Goal: Task Accomplishment & Management: Manage account settings

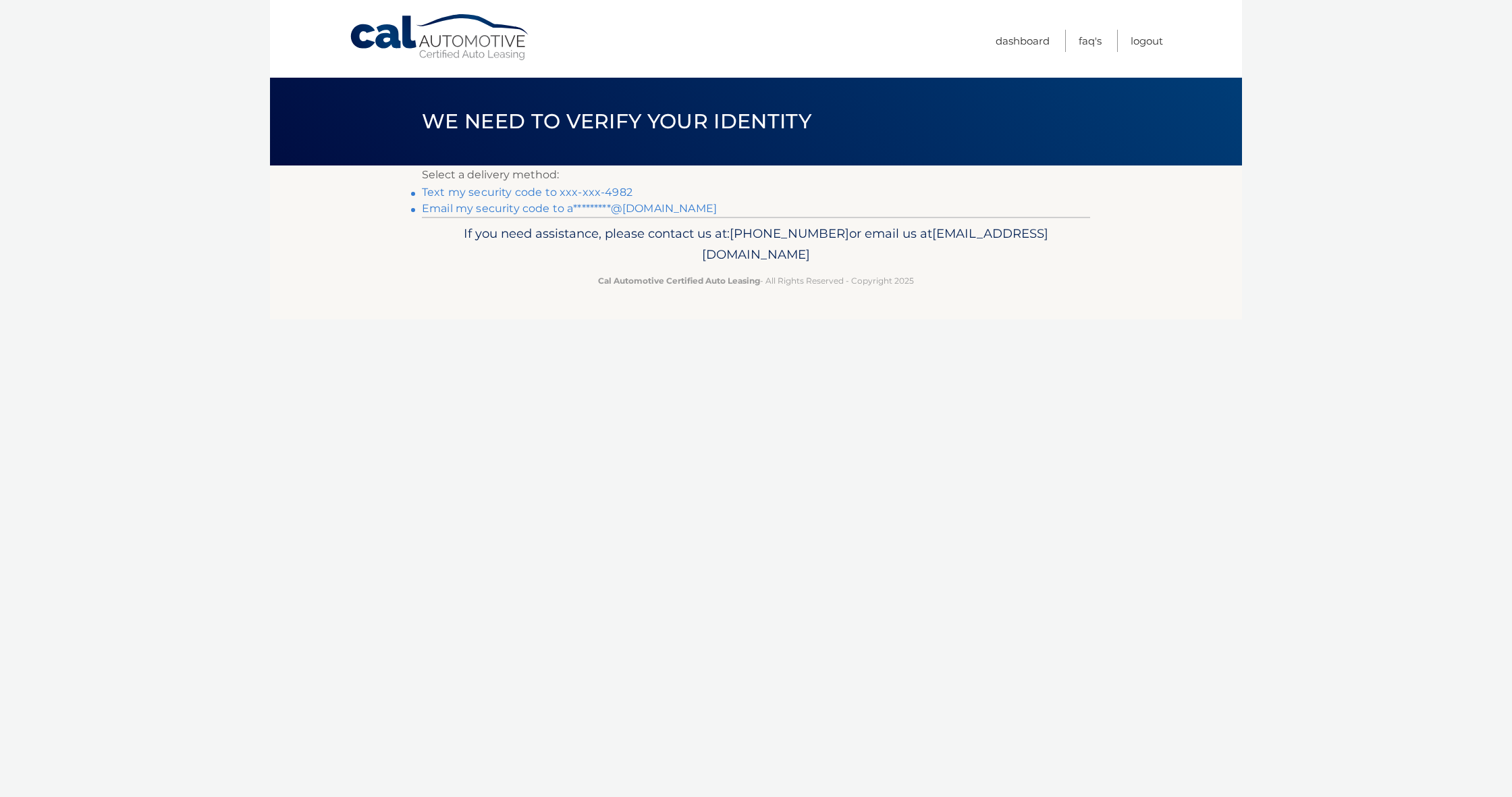
click at [577, 192] on link "Text my security code to xxx-xxx-4982" at bounding box center [527, 192] width 211 height 13
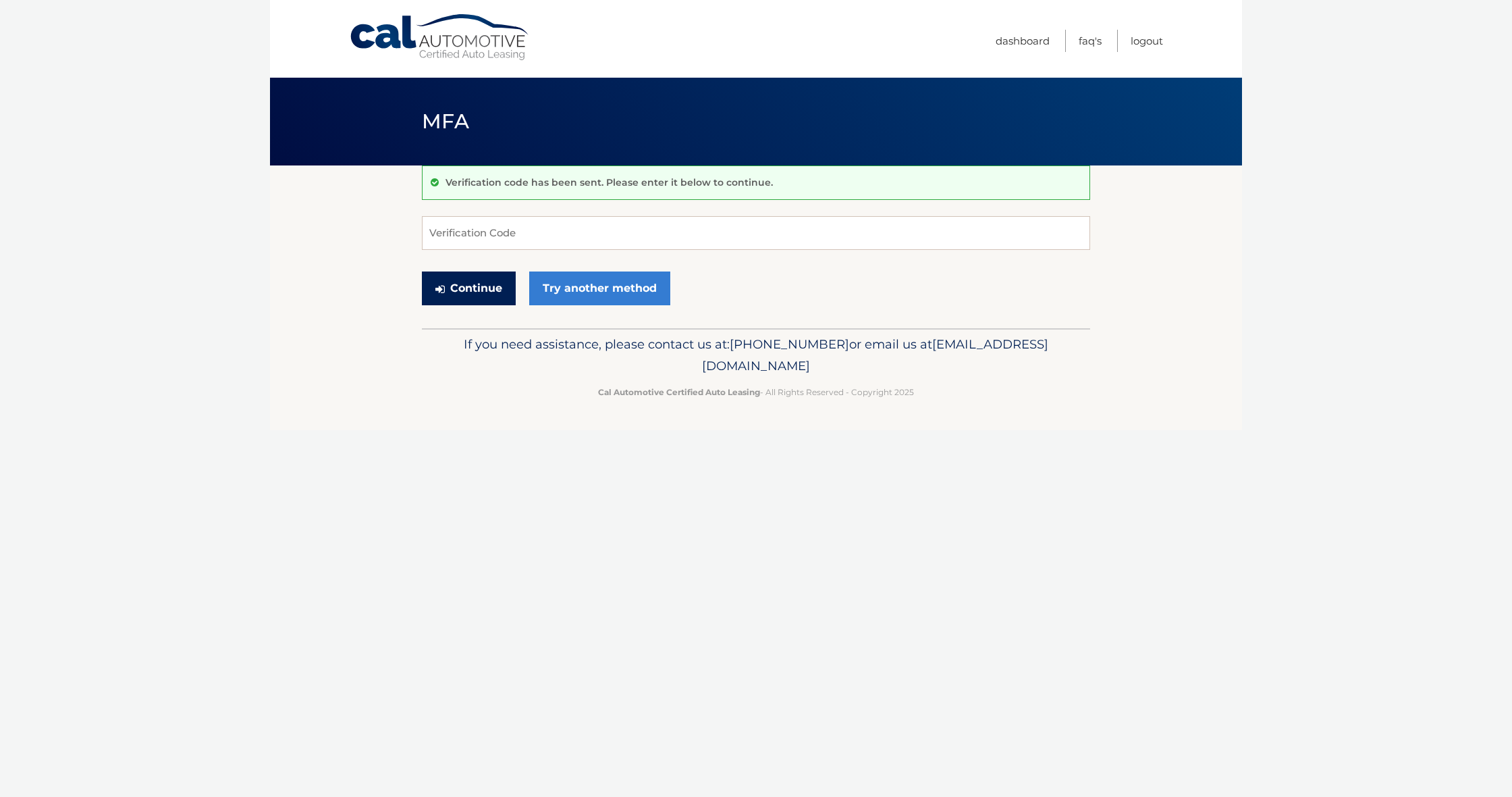
click at [485, 286] on button "Continue" at bounding box center [468, 289] width 94 height 34
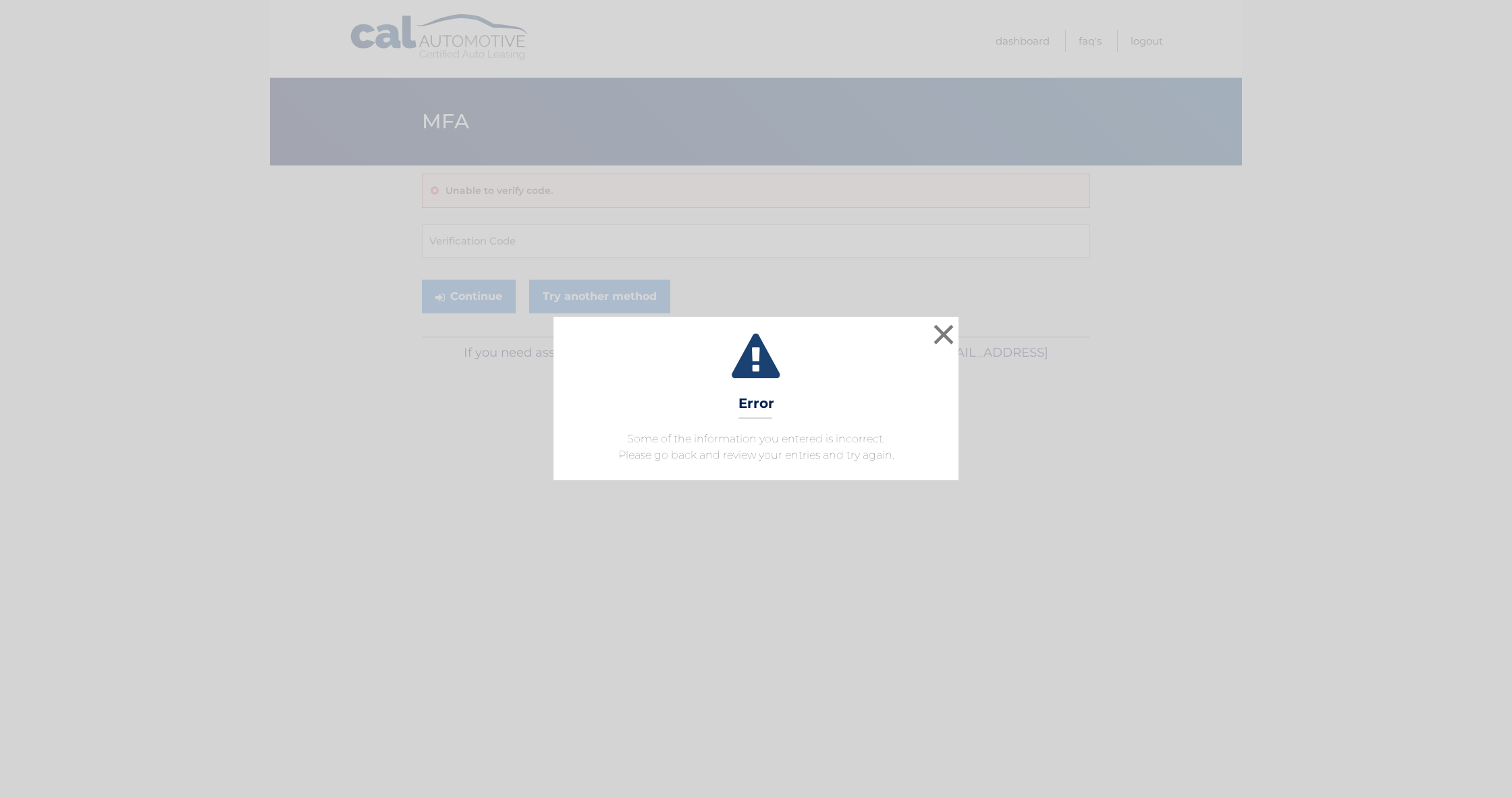
click at [947, 337] on button "×" at bounding box center [944, 334] width 27 height 27
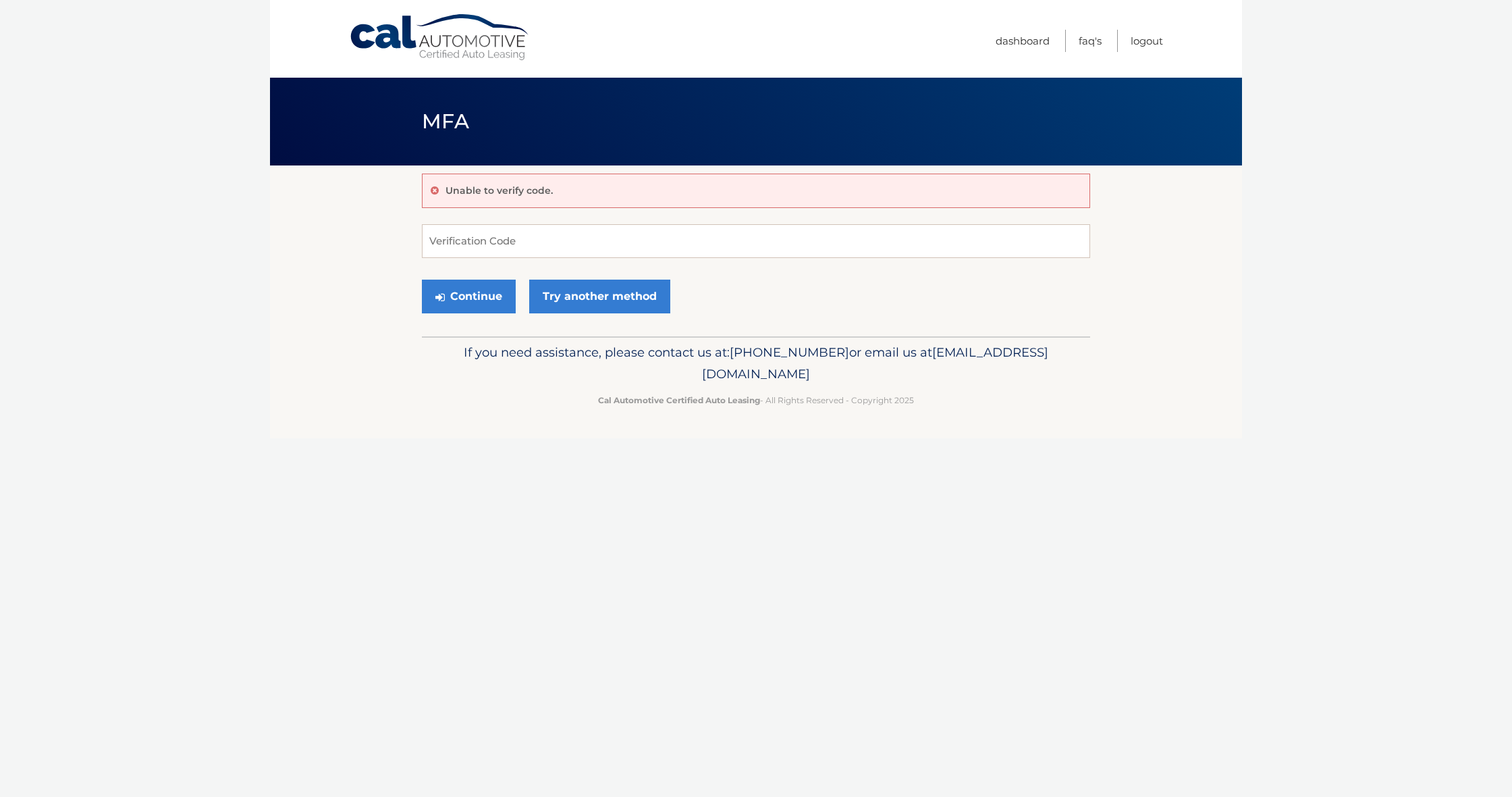
scroll to position [1, 0]
click at [466, 239] on input "Verification Code" at bounding box center [756, 241] width 668 height 34
type input "606991"
click at [466, 303] on button "Continue" at bounding box center [468, 297] width 94 height 34
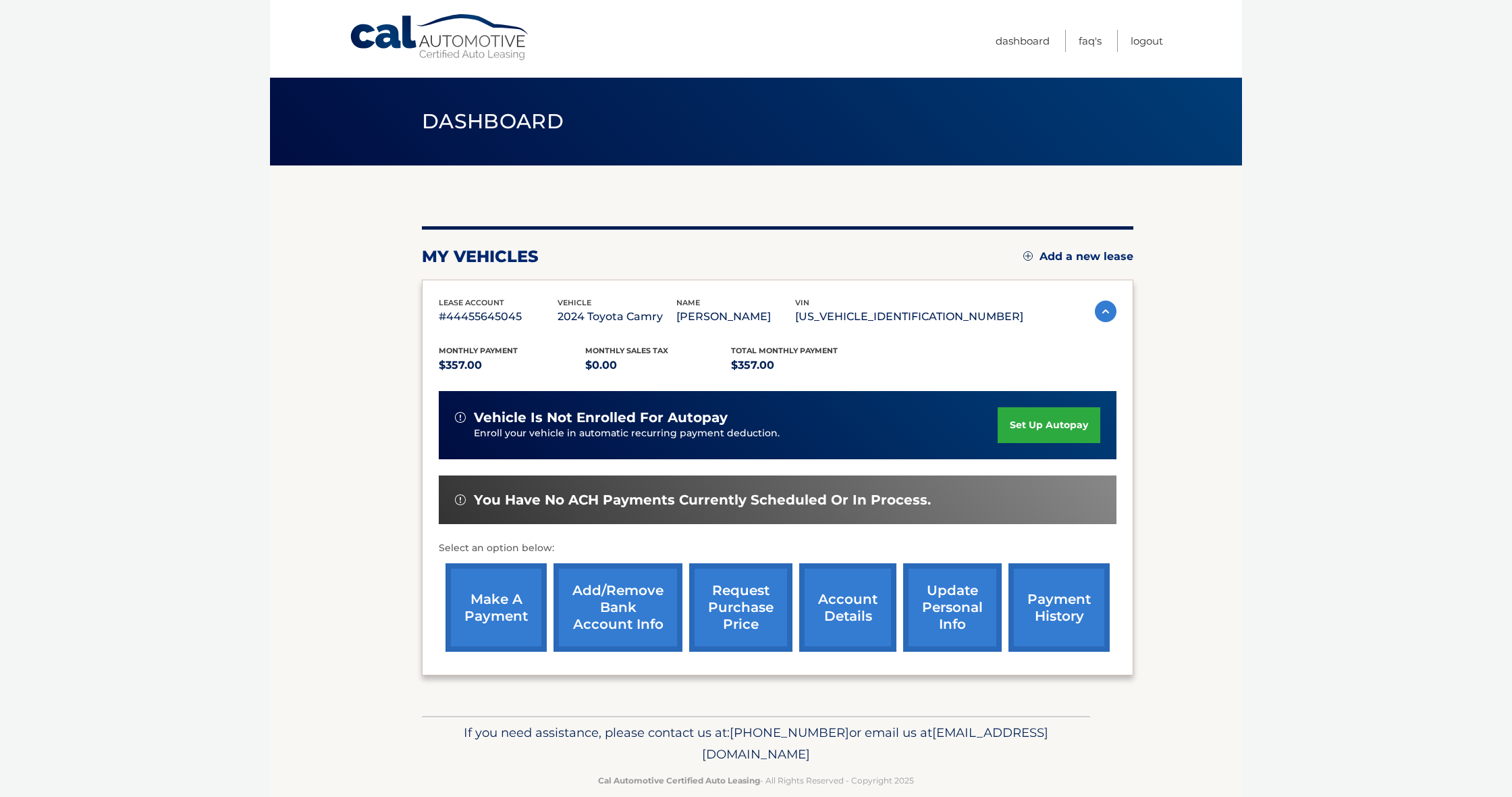
click at [502, 594] on link "make a payment" at bounding box center [496, 607] width 101 height 88
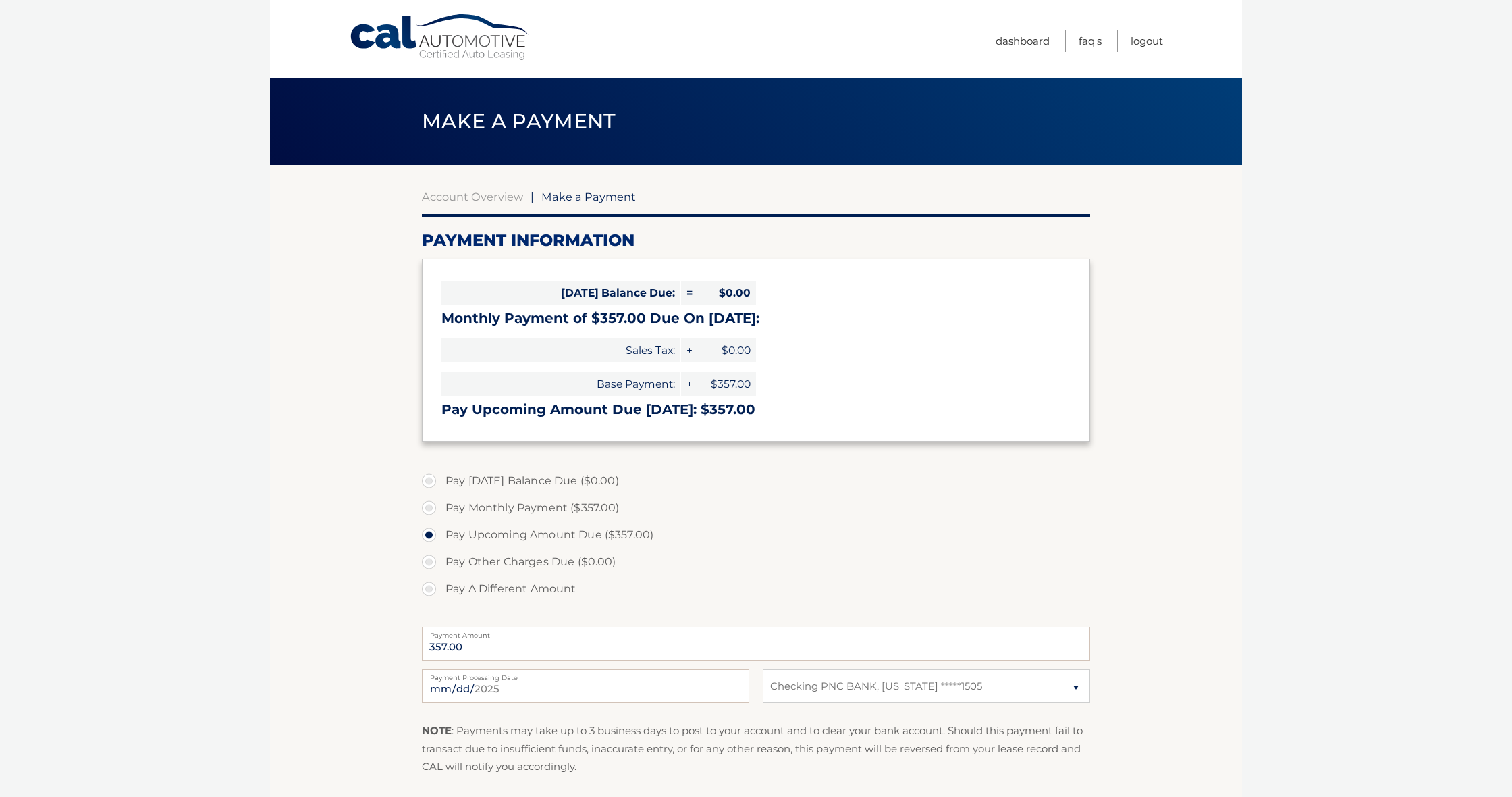
select select "OWNiZjAyNWItNzYwNi00OGUzLTkxNTQtZTJkYzc1N2EwYTZm"
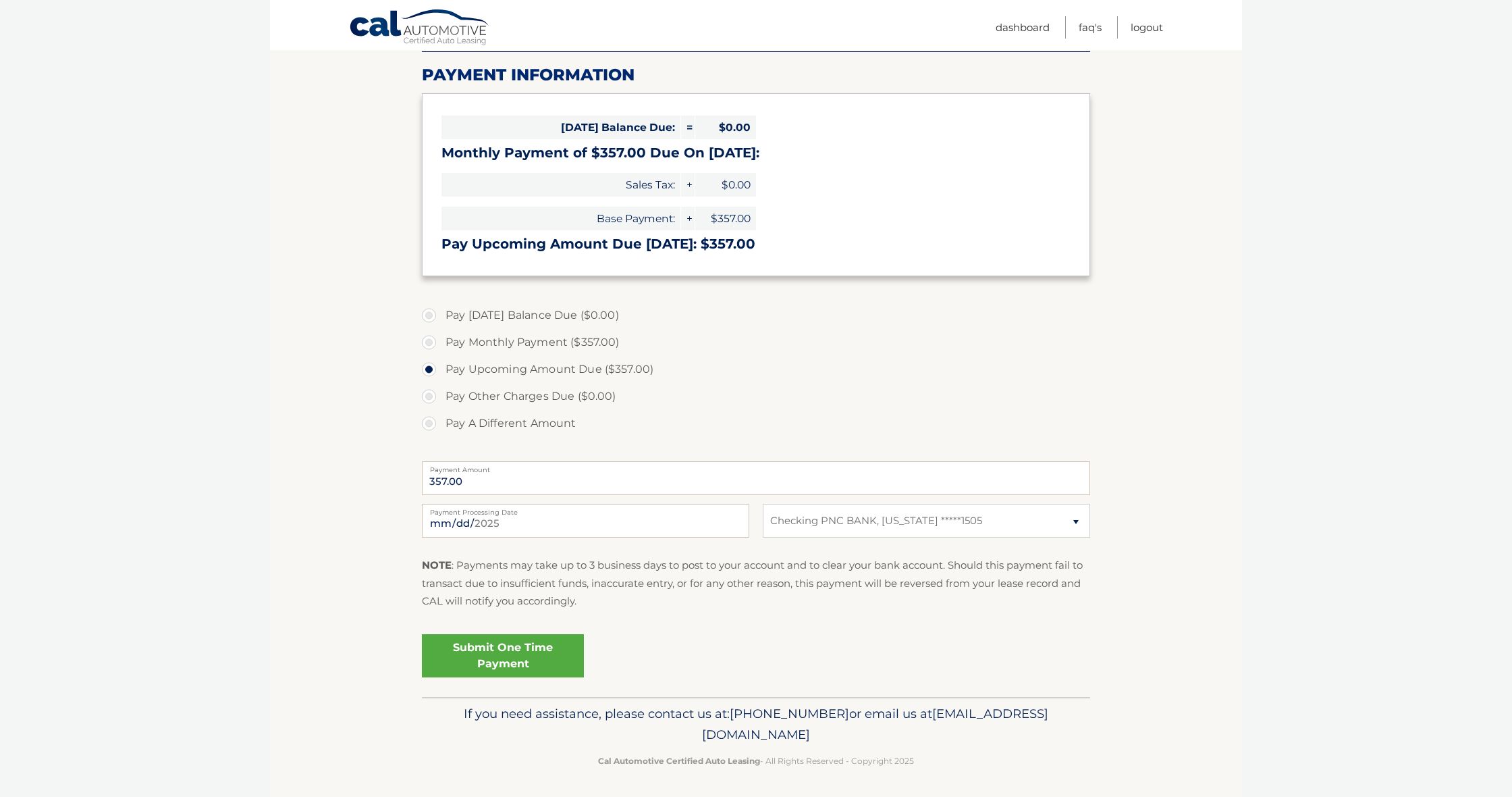
scroll to position [164, 0]
click at [547, 665] on link "Submit One Time Payment" at bounding box center [502, 657] width 162 height 43
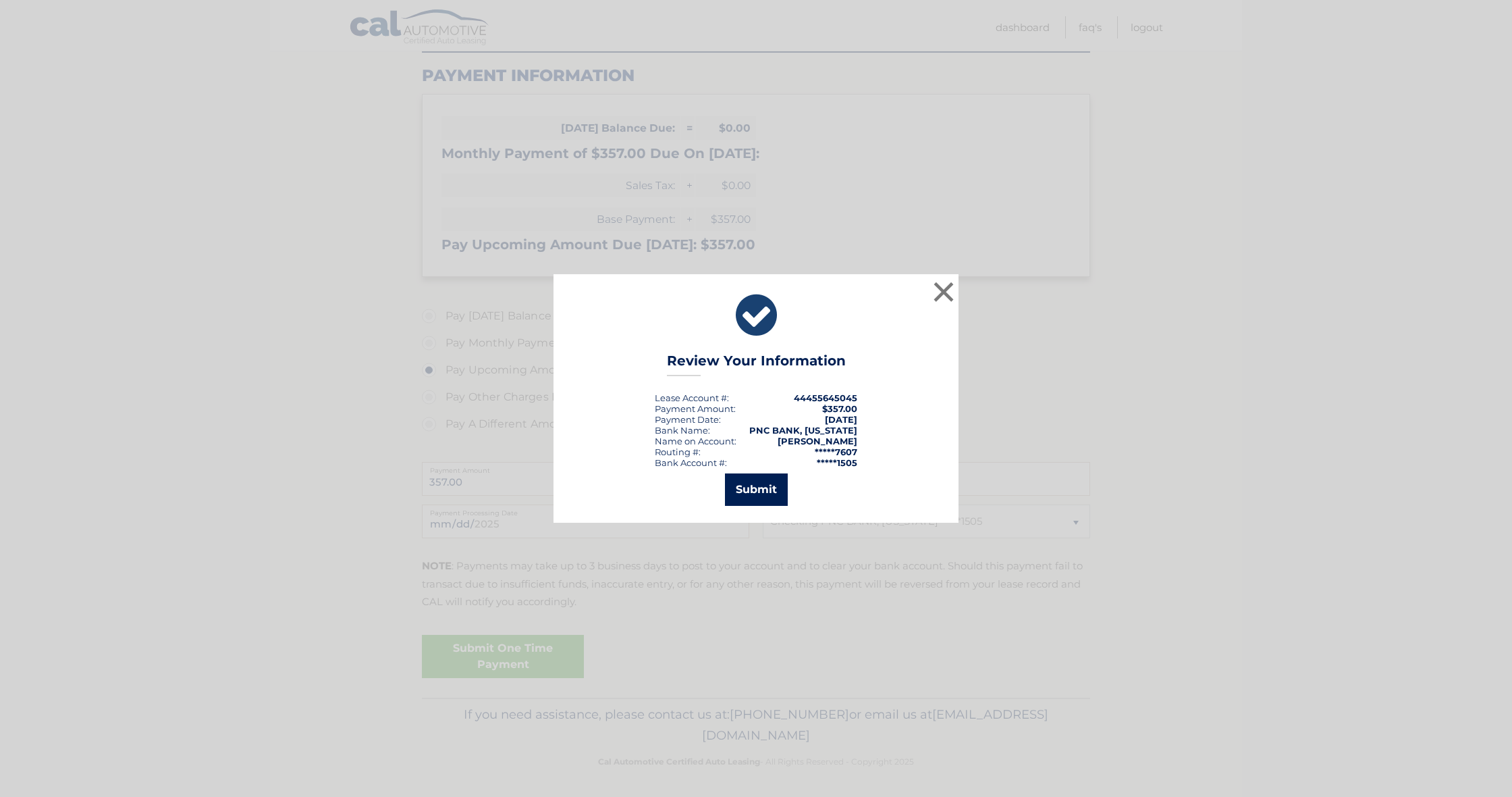
click at [754, 491] on button "Submit" at bounding box center [756, 490] width 63 height 32
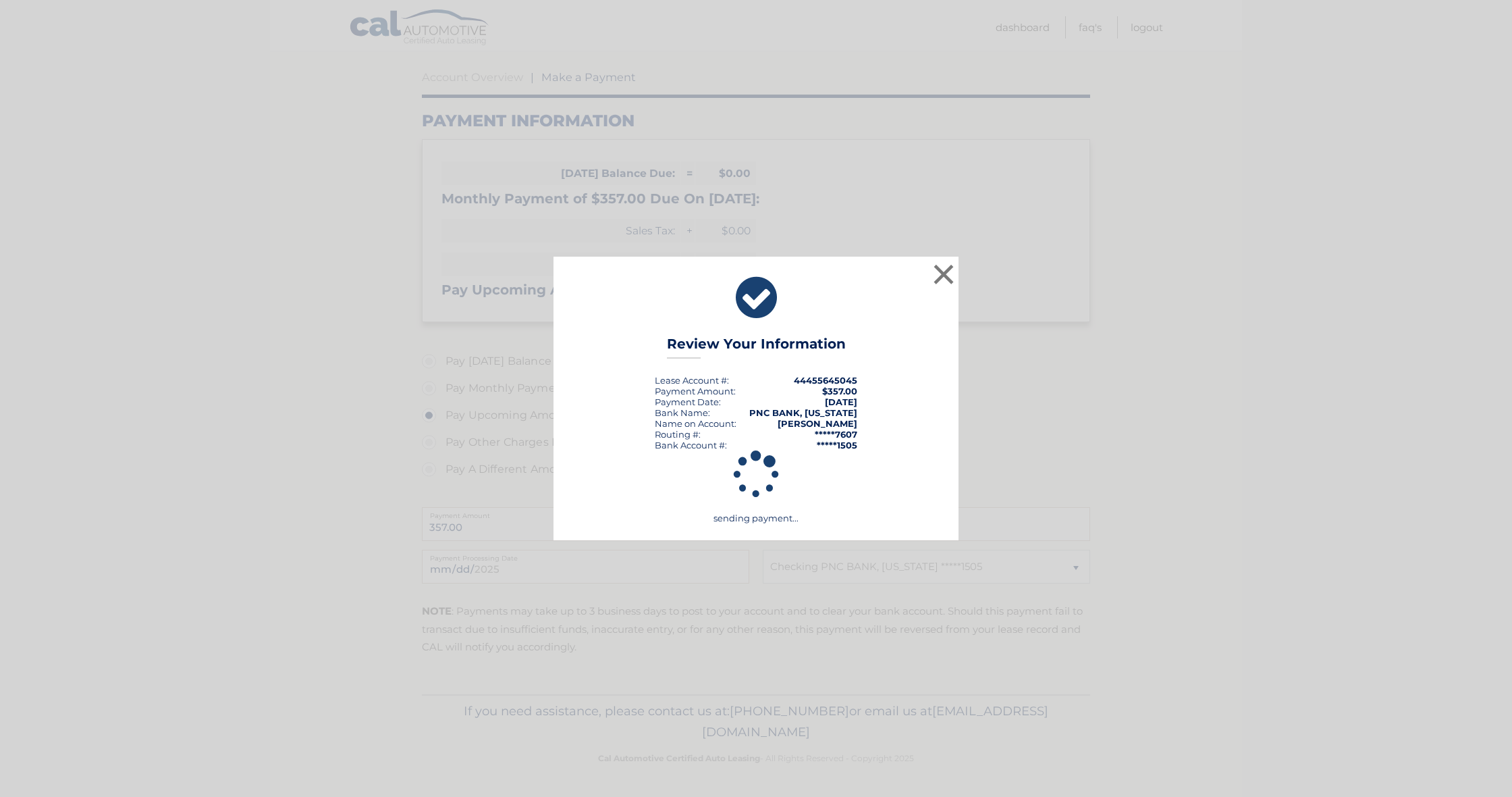
scroll to position [116, 0]
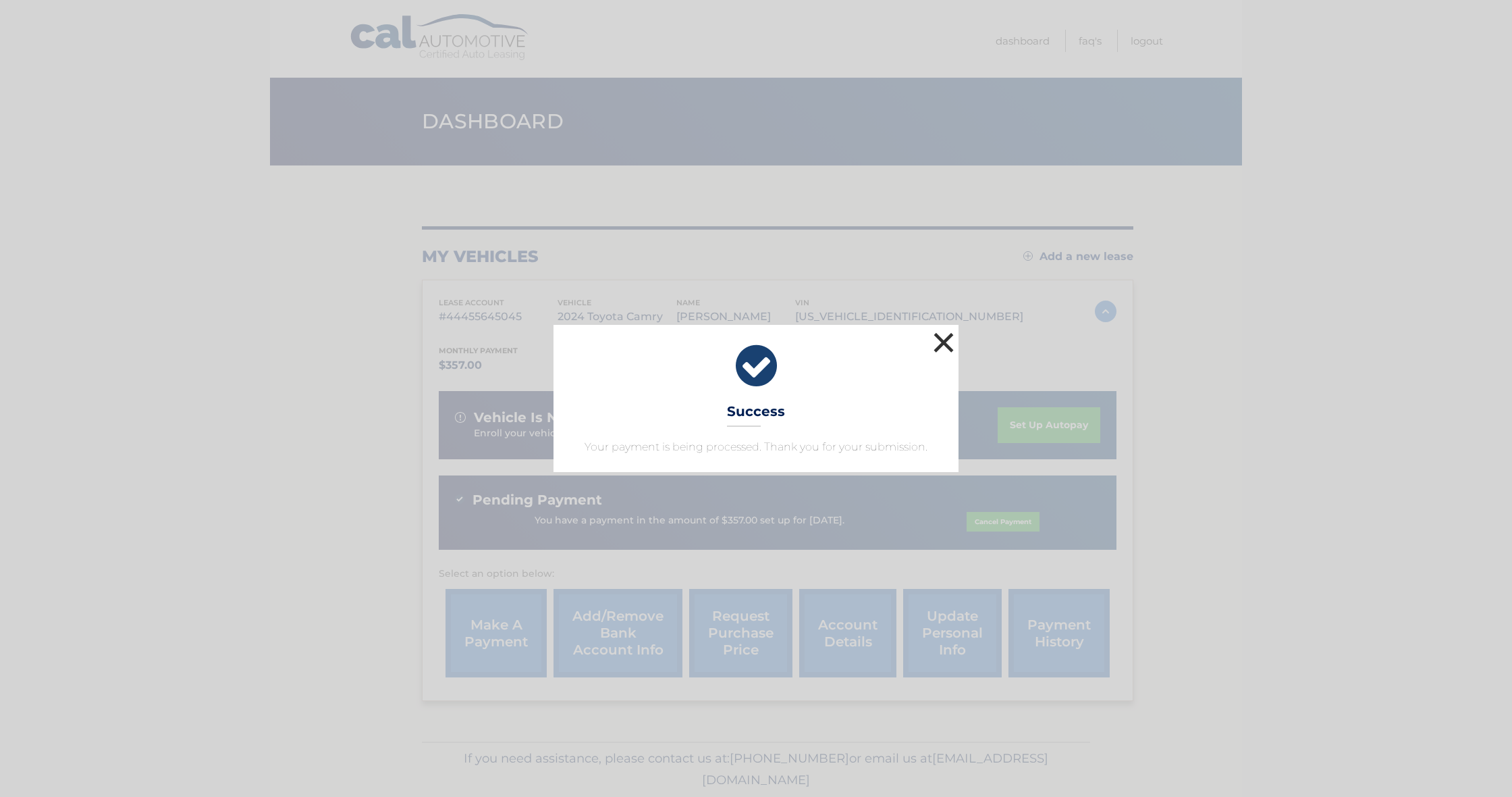
click at [941, 341] on button "×" at bounding box center [944, 342] width 27 height 27
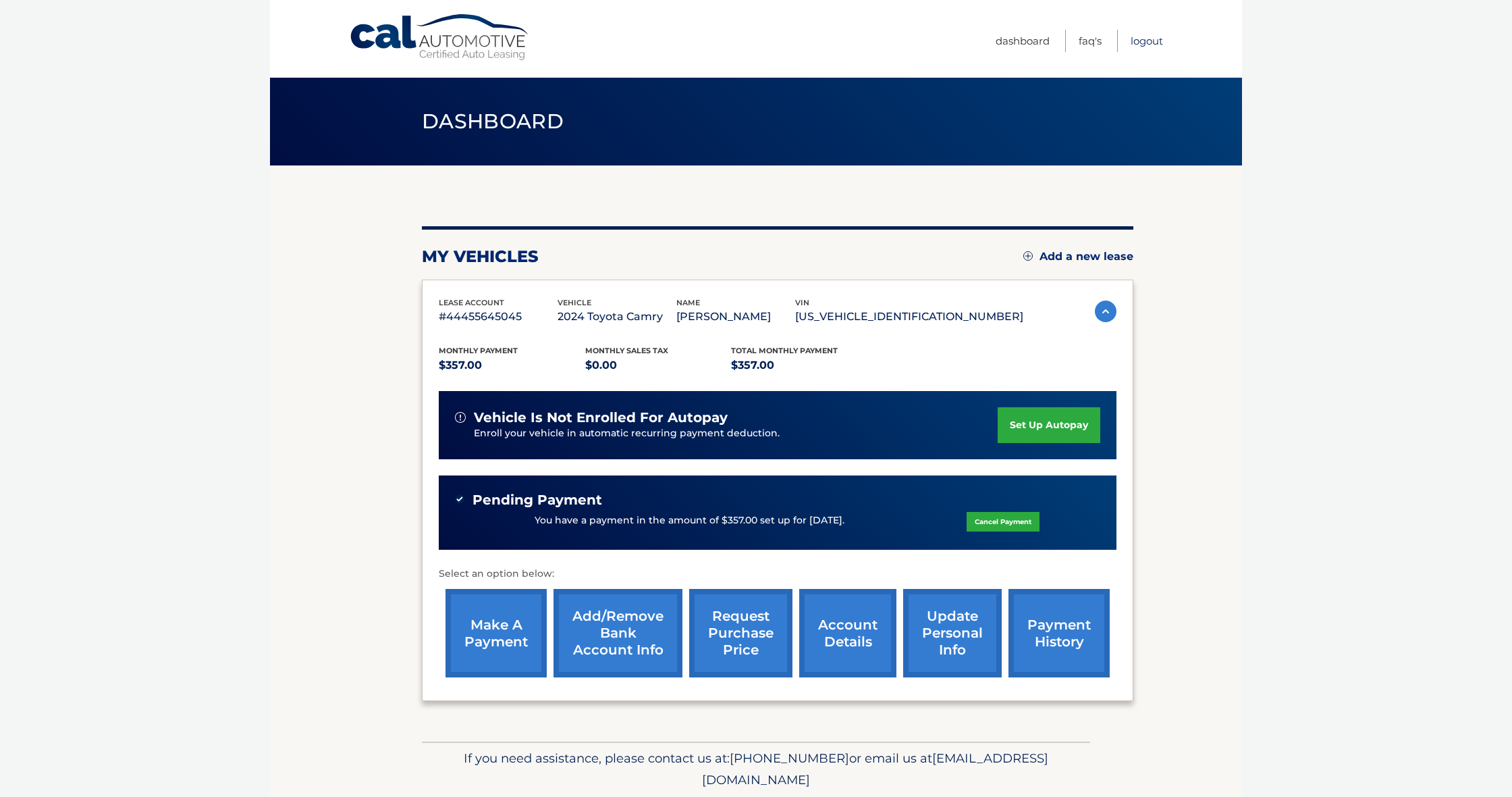
click at [1143, 39] on link "Logout" at bounding box center [1147, 40] width 32 height 22
